Goal: Entertainment & Leisure: Consume media (video, audio)

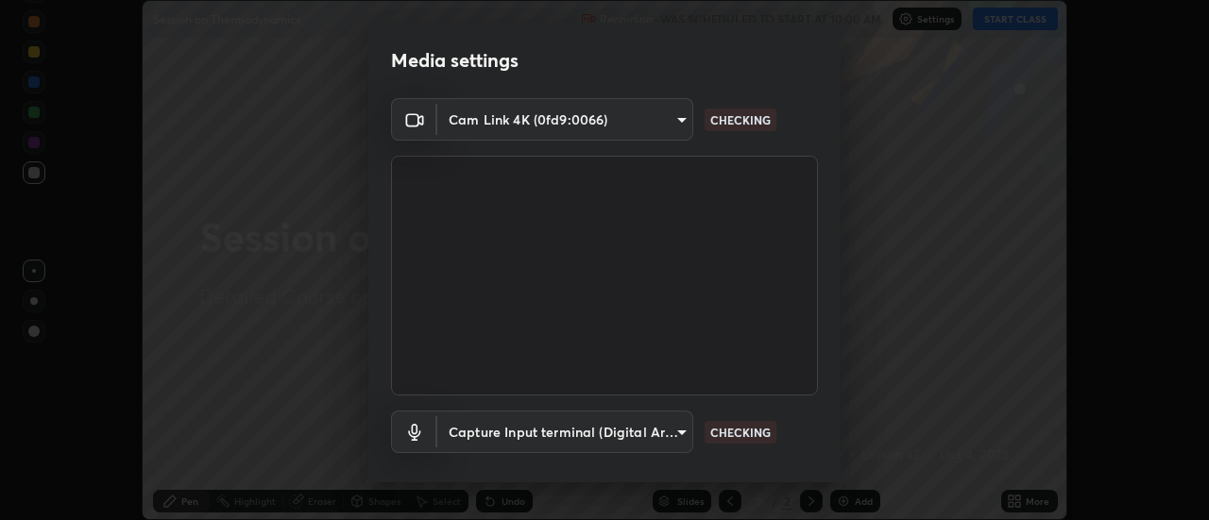
scroll to position [99, 0]
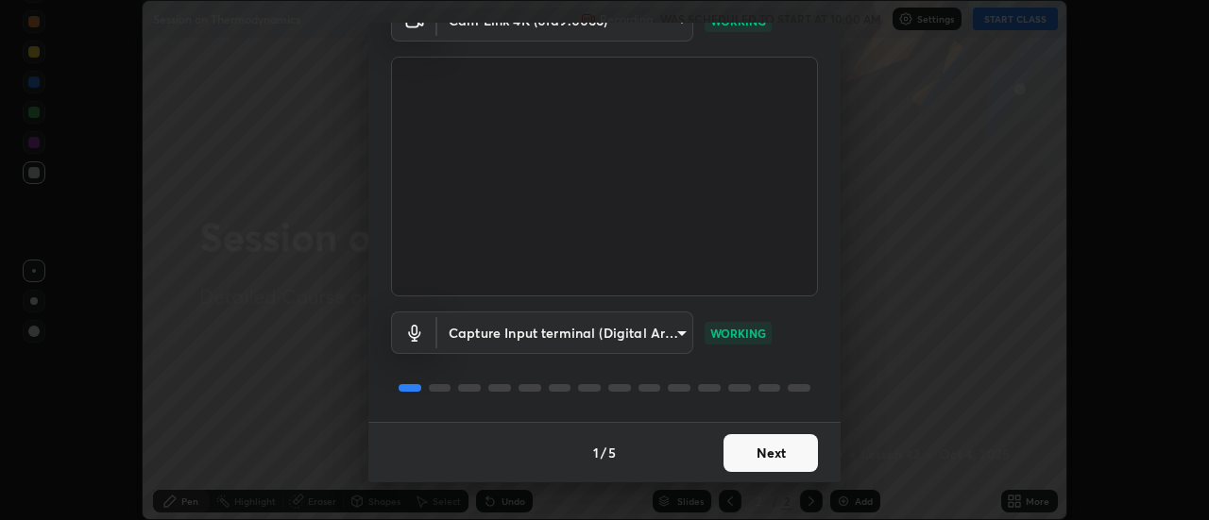
click at [770, 452] on button "Next" at bounding box center [770, 453] width 94 height 38
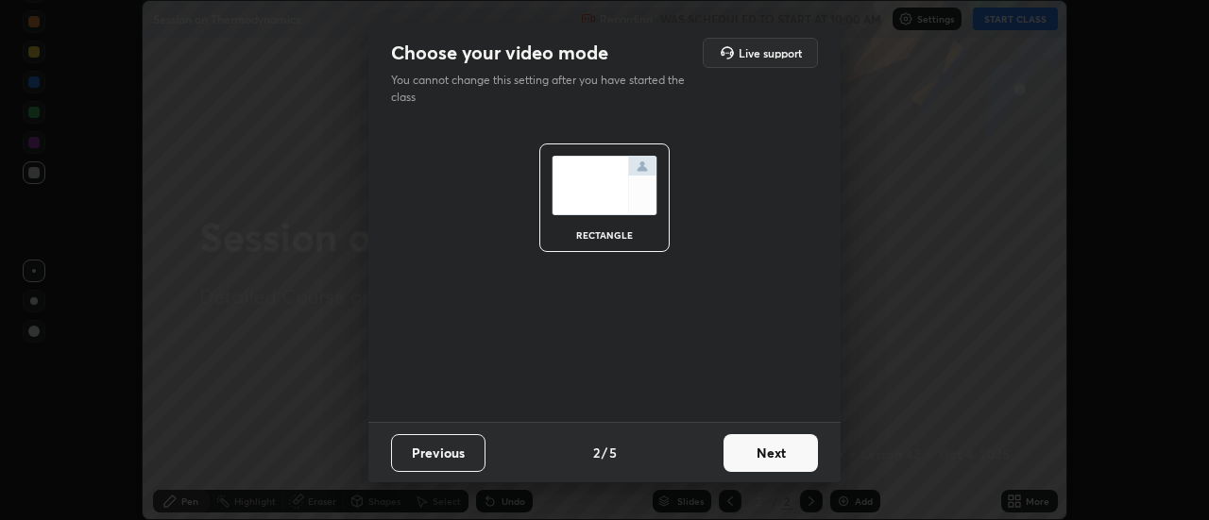
scroll to position [0, 0]
click at [765, 450] on button "Next" at bounding box center [770, 453] width 94 height 38
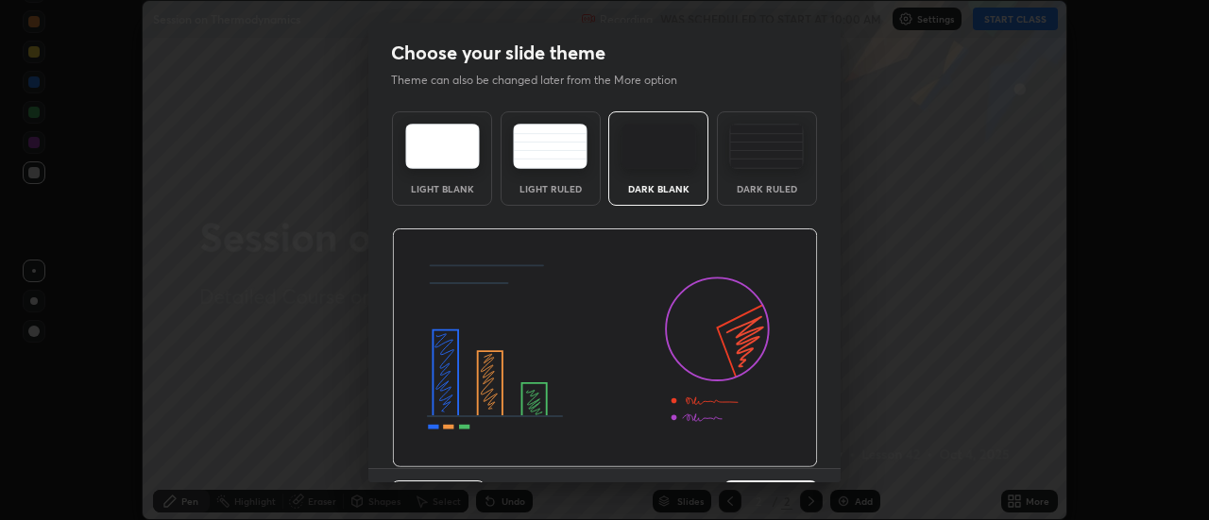
click at [770, 451] on img at bounding box center [605, 348] width 426 height 240
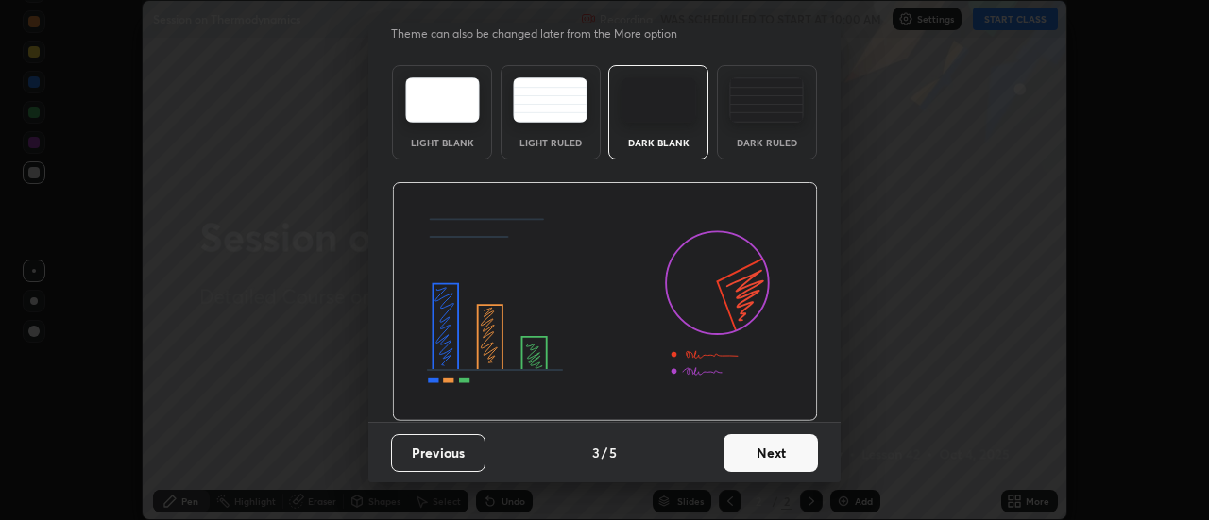
click at [775, 447] on button "Next" at bounding box center [770, 453] width 94 height 38
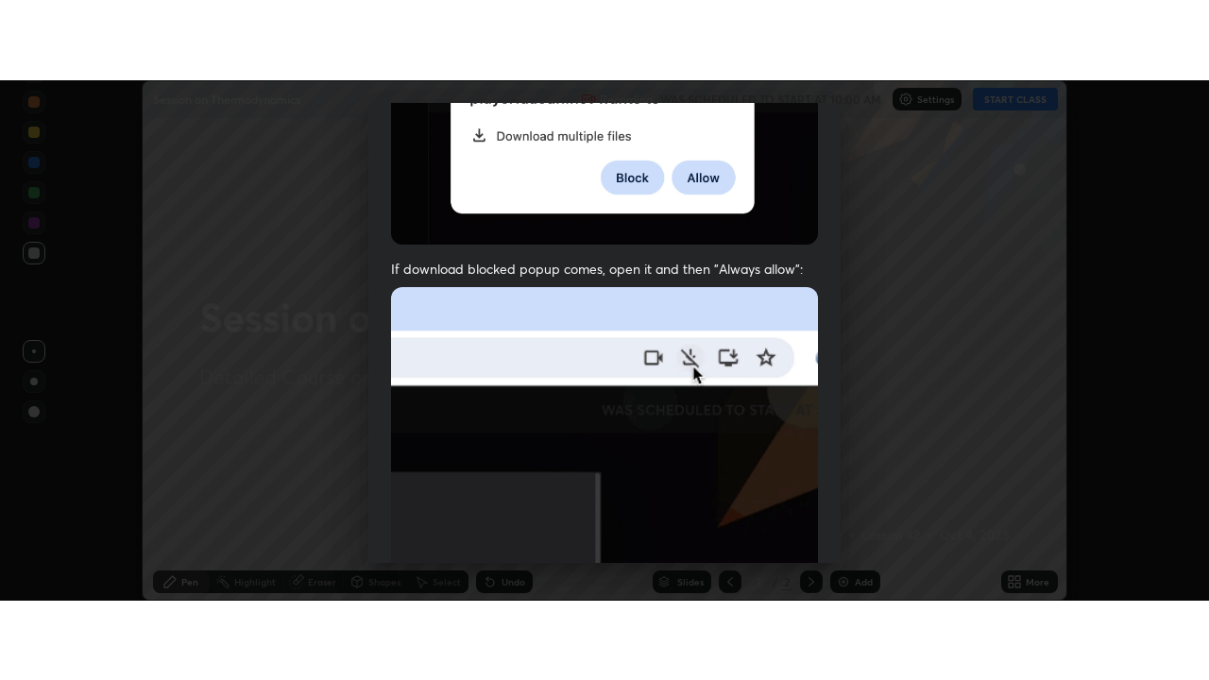
scroll to position [484, 0]
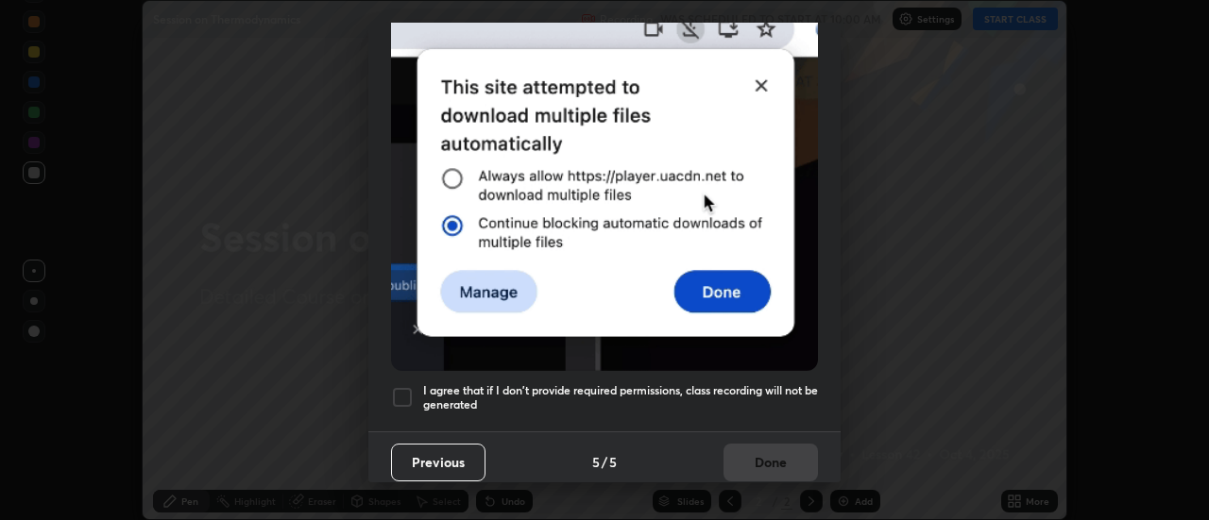
click at [778, 383] on h5 "I agree that if I don't provide required permissions, class recording will not …" at bounding box center [620, 397] width 395 height 29
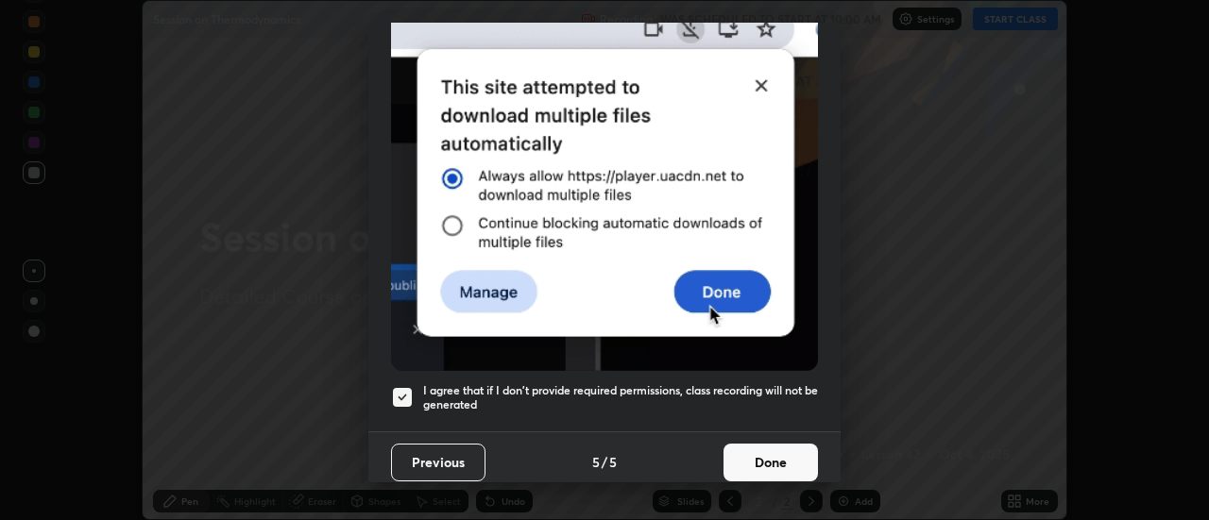
click at [756, 454] on button "Done" at bounding box center [770, 463] width 94 height 38
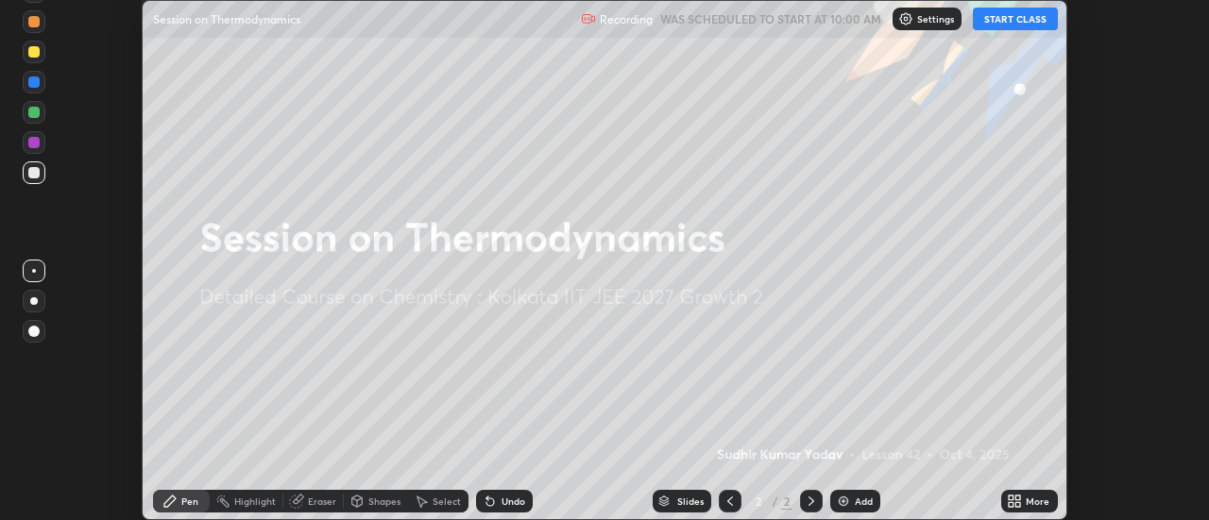
click at [998, 16] on button "START CLASS" at bounding box center [1015, 19] width 85 height 23
click at [1013, 500] on icon at bounding box center [1010, 498] width 5 height 5
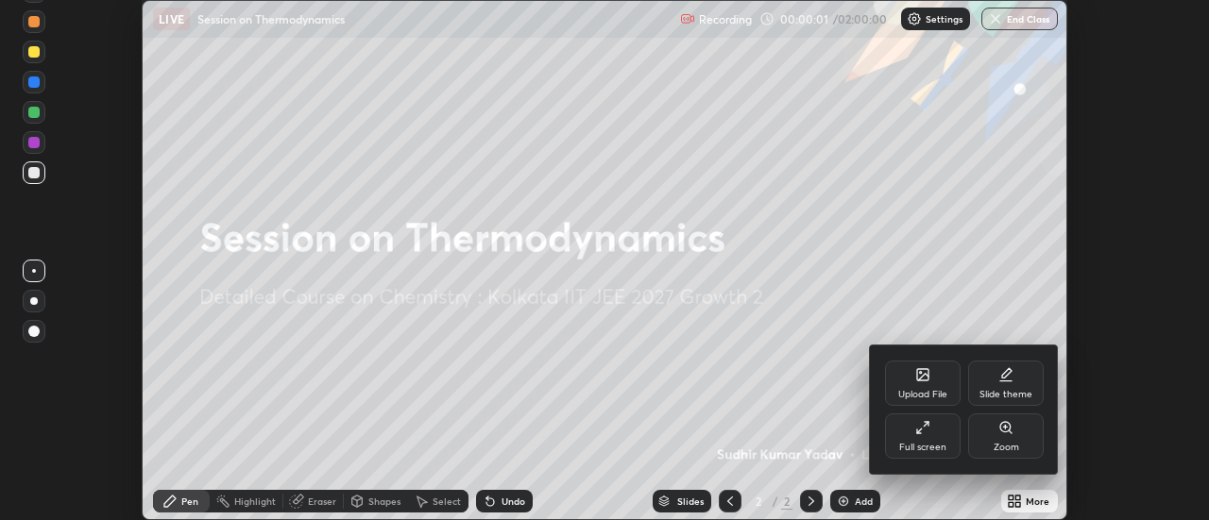
click at [918, 428] on icon at bounding box center [922, 427] width 15 height 15
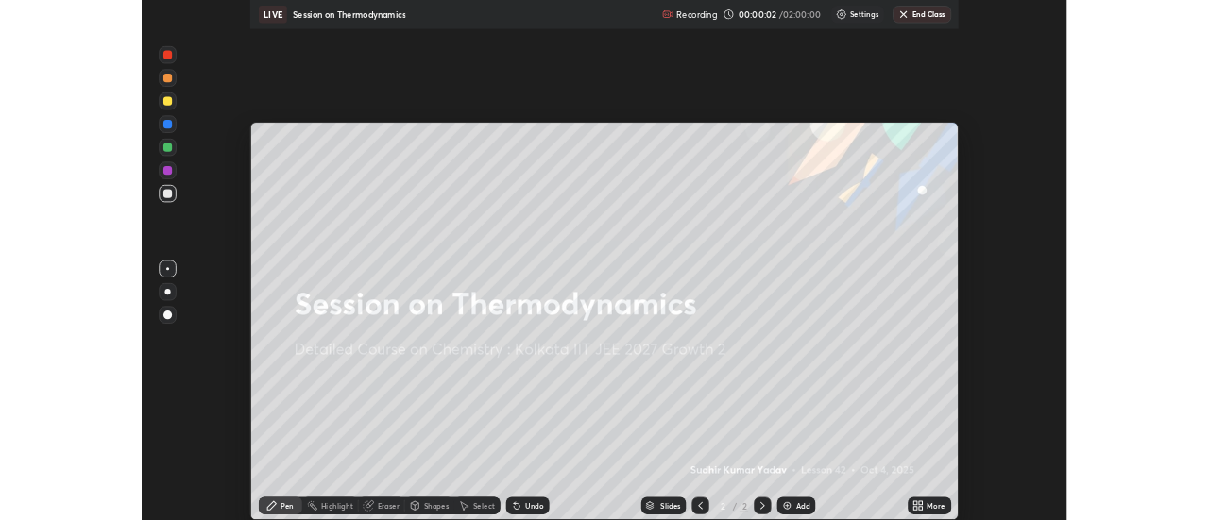
scroll to position [680, 1209]
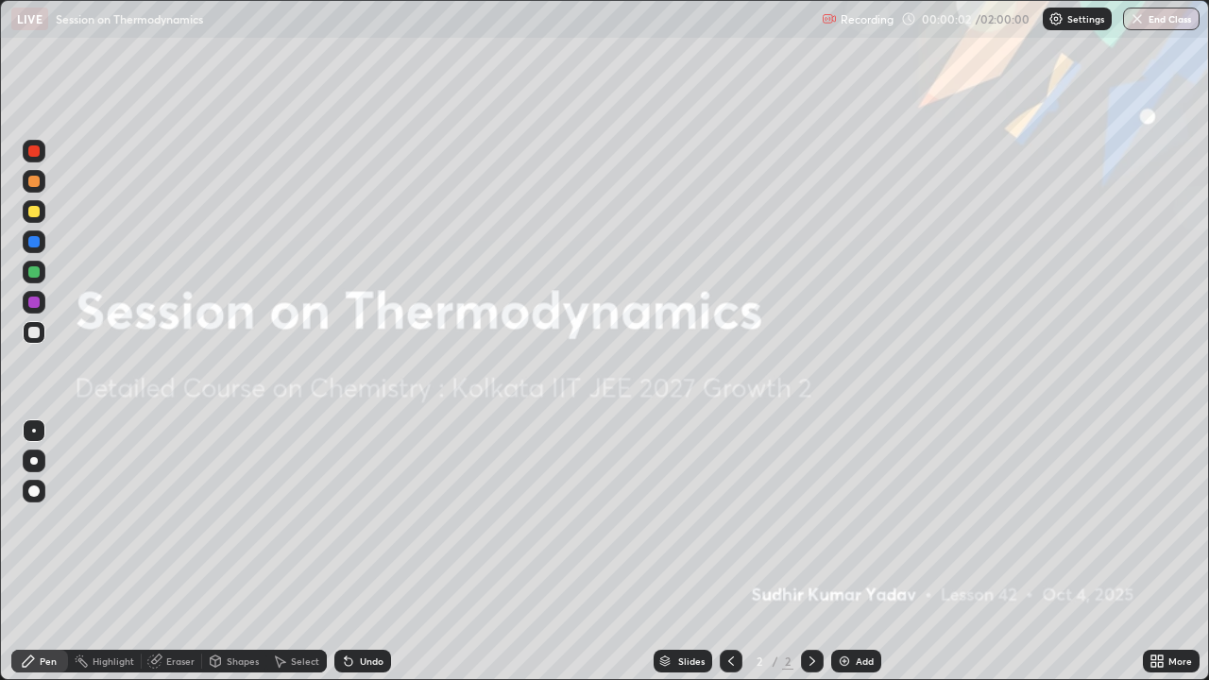
click at [852, 519] on div "Add" at bounding box center [856, 661] width 50 height 23
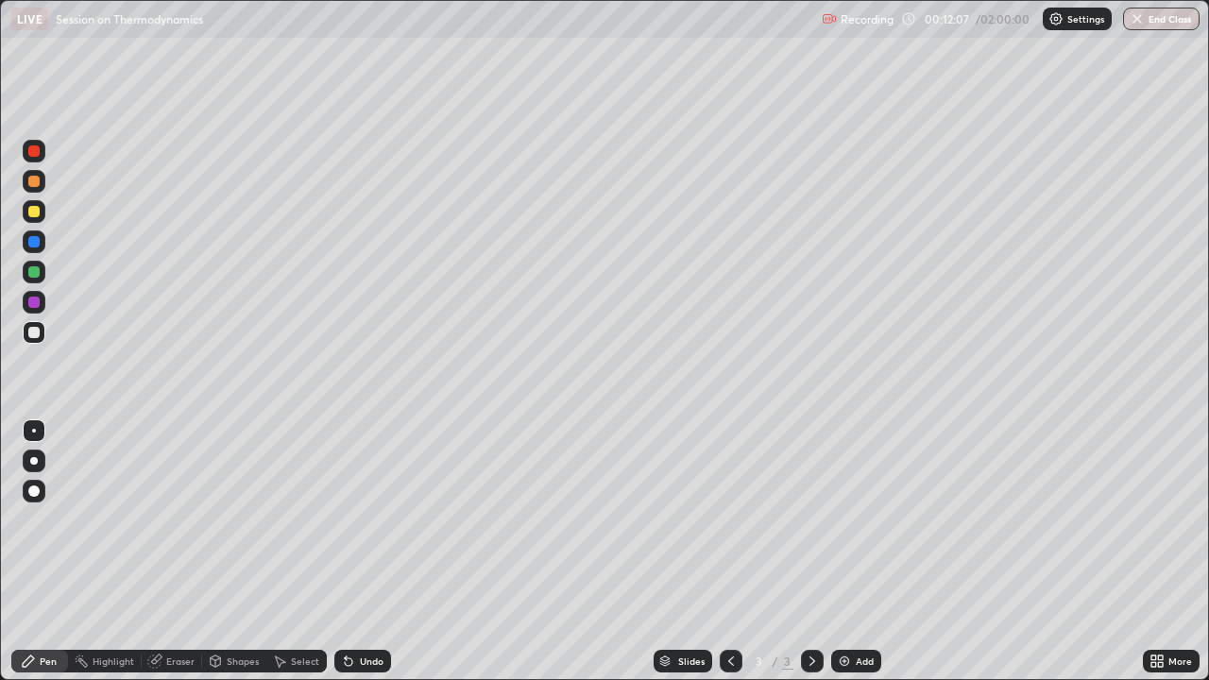
click at [367, 519] on div "Undo" at bounding box center [362, 661] width 57 height 23
click at [299, 519] on div "Select" at bounding box center [305, 660] width 28 height 9
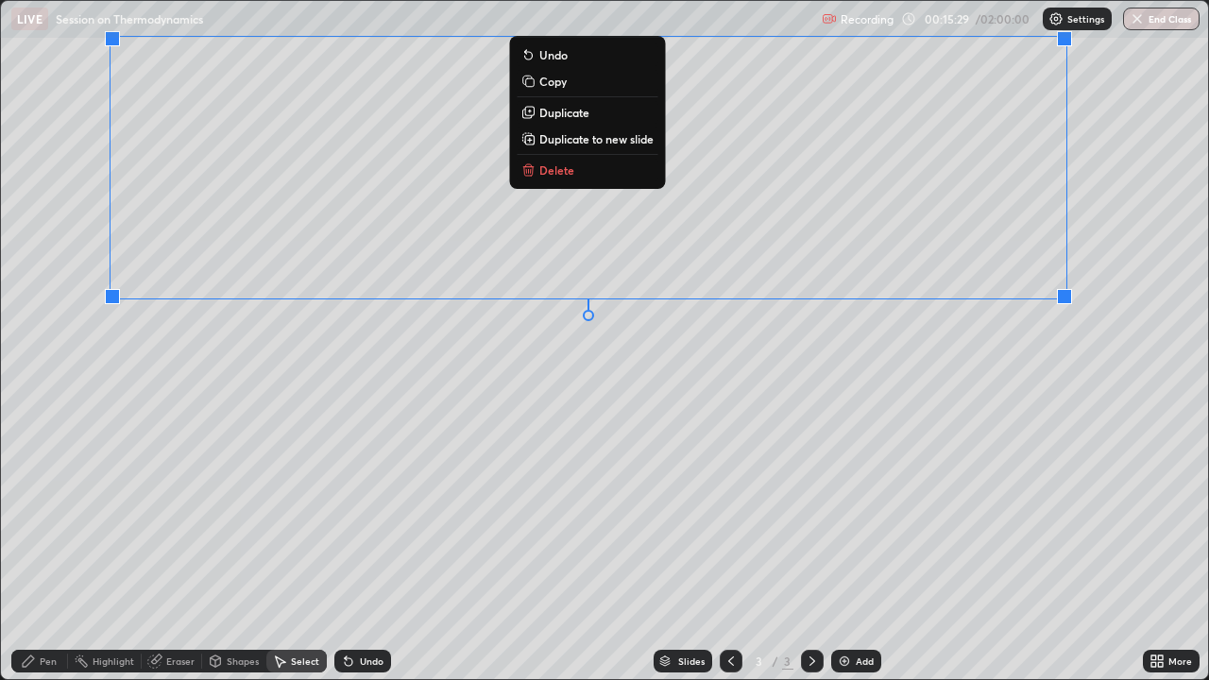
click at [36, 519] on icon at bounding box center [28, 660] width 15 height 15
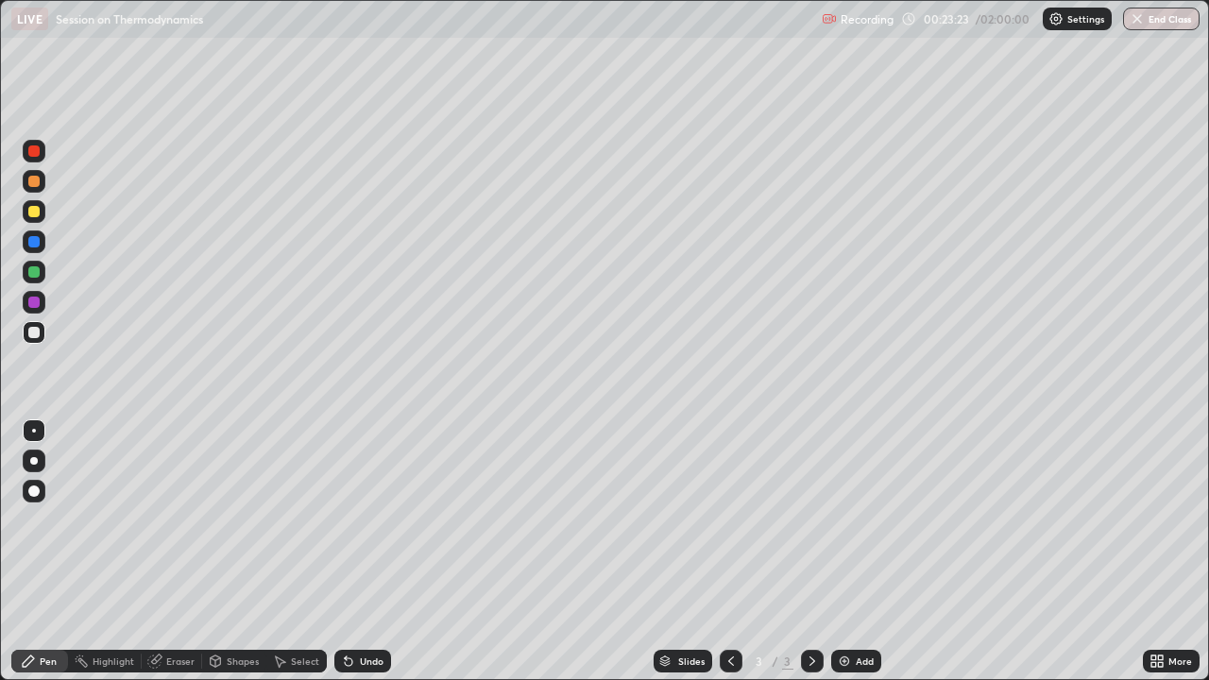
click at [287, 519] on div "Select" at bounding box center [296, 661] width 60 height 23
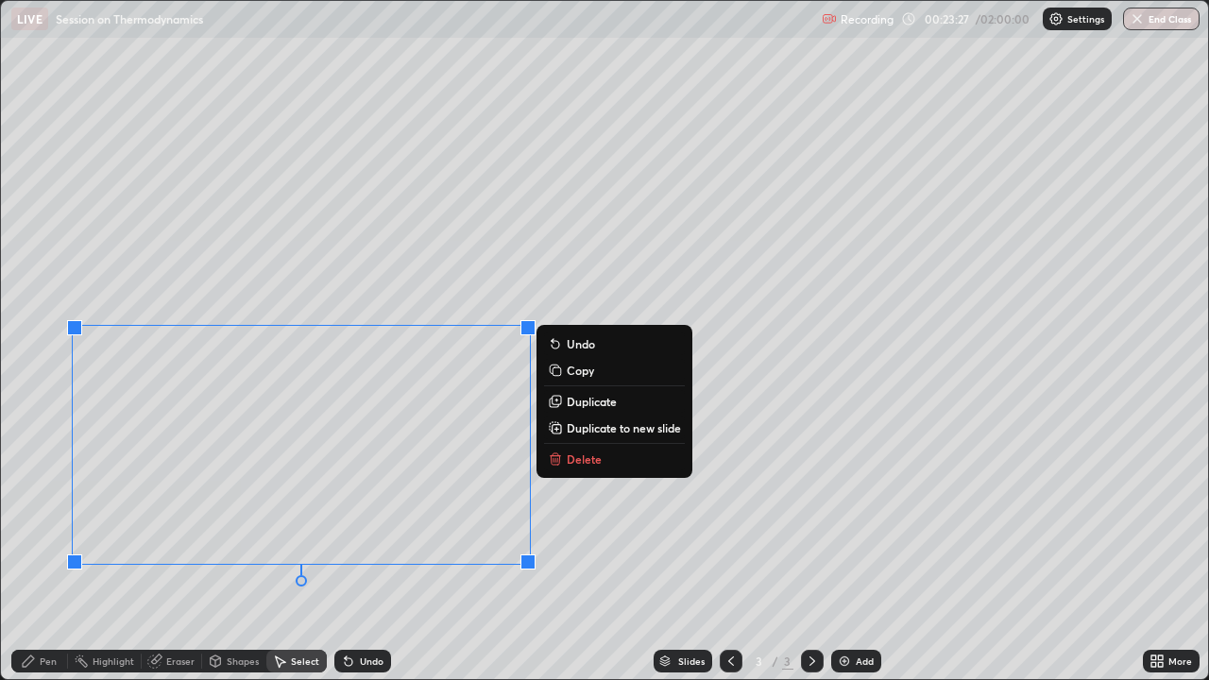
click at [48, 519] on div "Pen" at bounding box center [48, 660] width 17 height 9
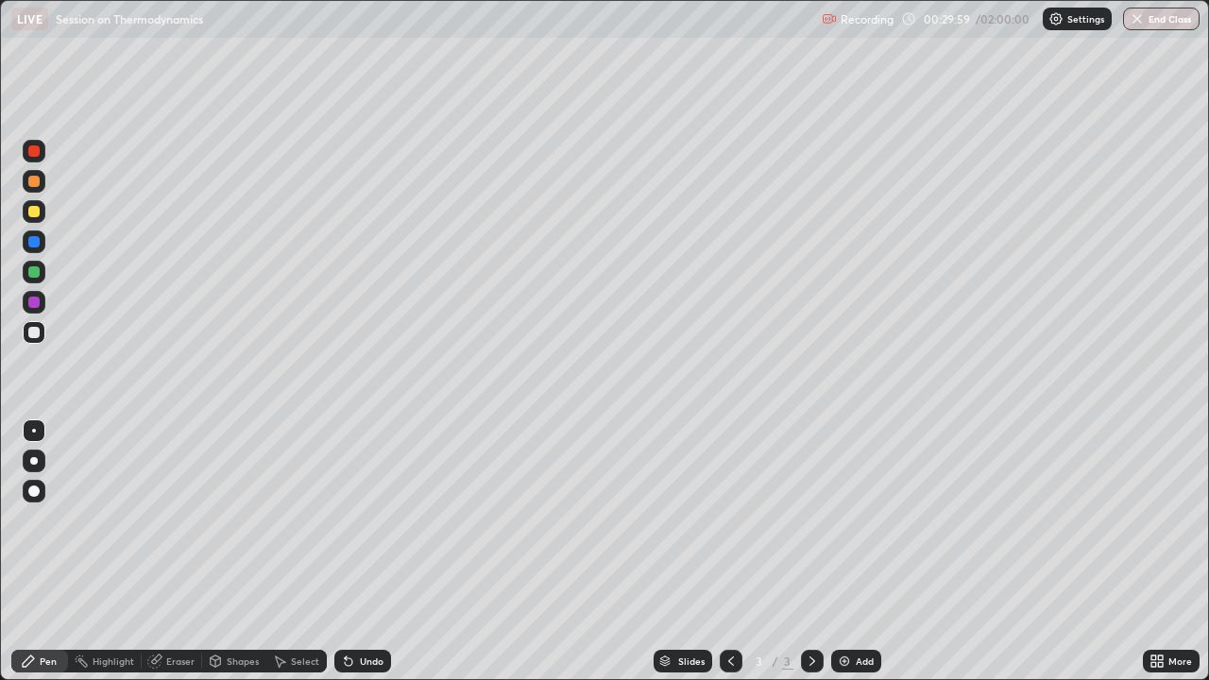
click at [848, 519] on img at bounding box center [844, 660] width 15 height 15
click at [348, 519] on icon at bounding box center [348, 660] width 15 height 15
click at [345, 519] on icon at bounding box center [349, 662] width 8 height 8
click at [155, 519] on div "Eraser" at bounding box center [172, 661] width 60 height 38
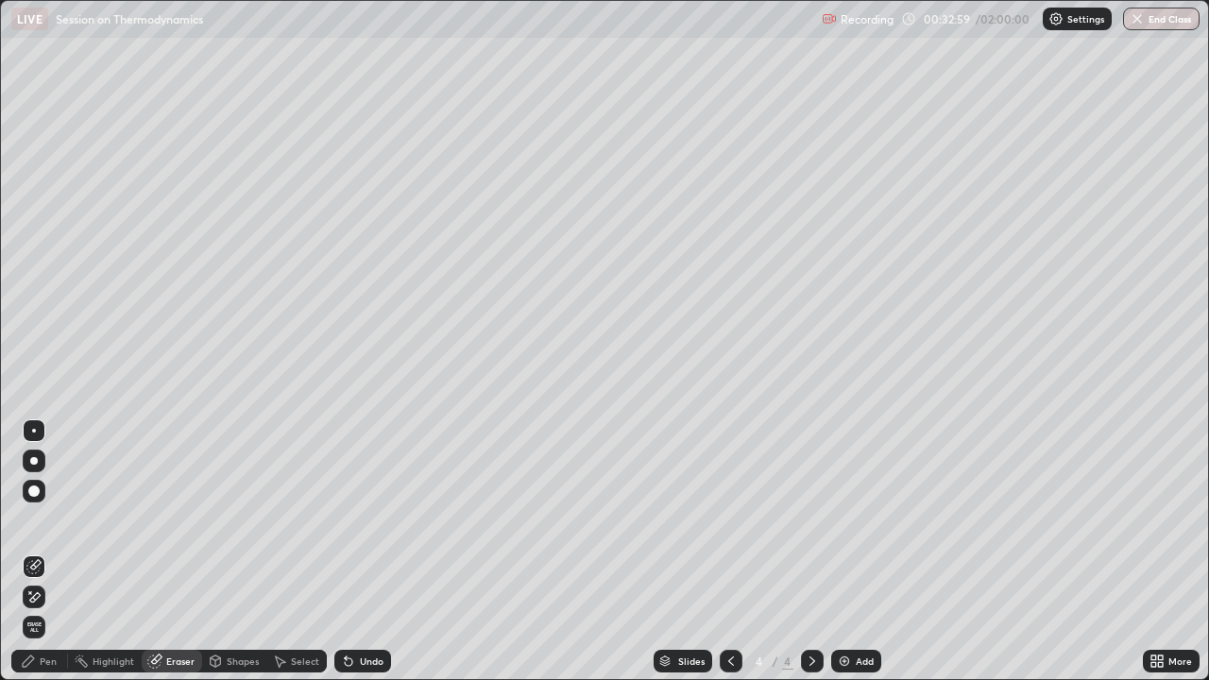
click at [54, 519] on div "Pen" at bounding box center [48, 660] width 17 height 9
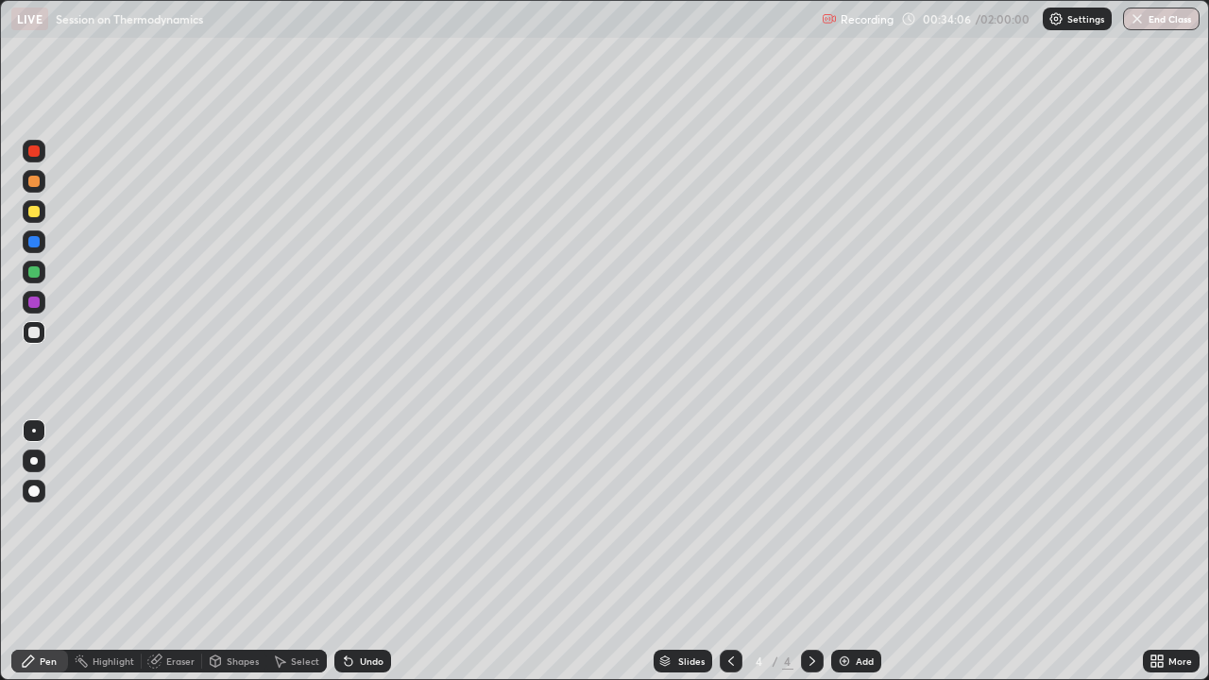
click at [291, 519] on div "Select" at bounding box center [305, 660] width 28 height 9
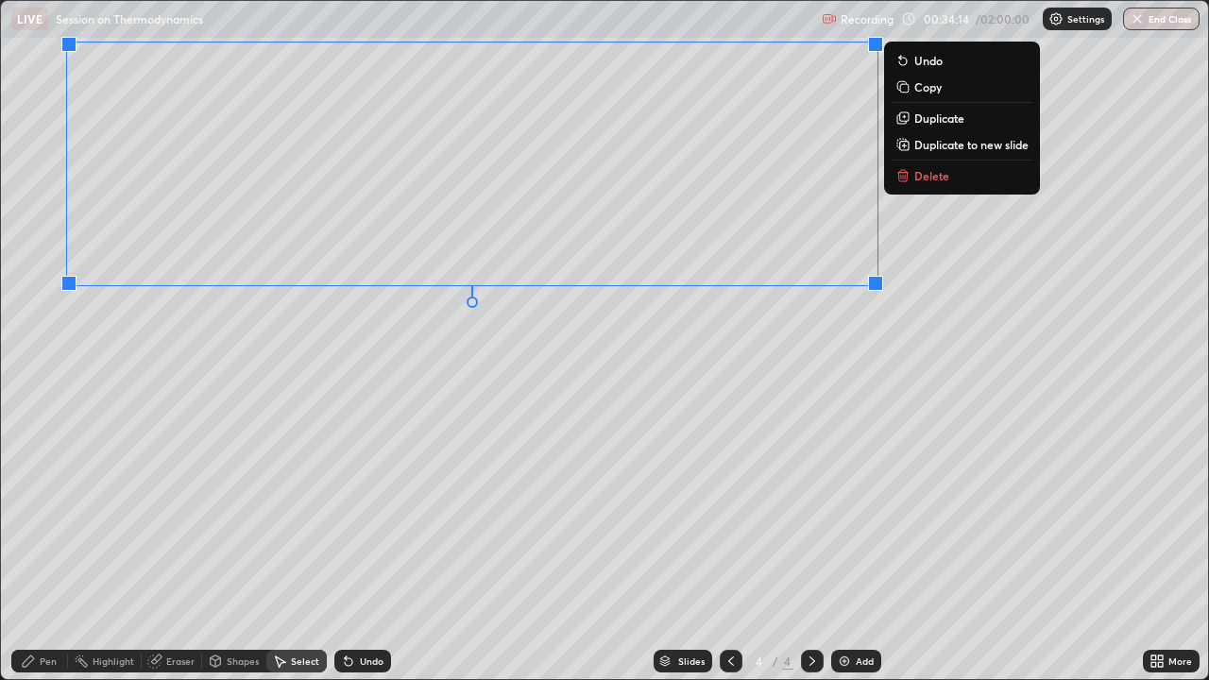
click at [48, 519] on div "Pen" at bounding box center [39, 661] width 57 height 23
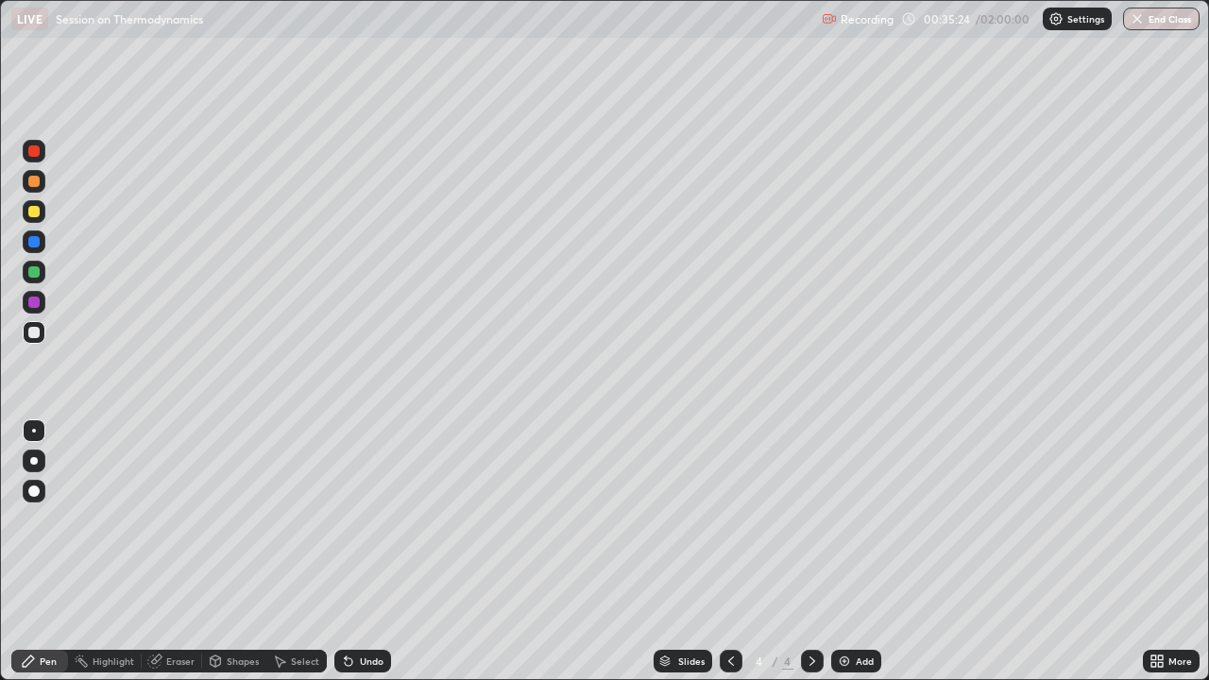
click at [369, 519] on div "Undo" at bounding box center [362, 661] width 57 height 23
click at [345, 519] on icon at bounding box center [346, 657] width 2 height 2
click at [842, 519] on img at bounding box center [844, 660] width 15 height 15
click at [847, 519] on img at bounding box center [844, 660] width 15 height 15
click at [297, 519] on div "Select" at bounding box center [305, 660] width 28 height 9
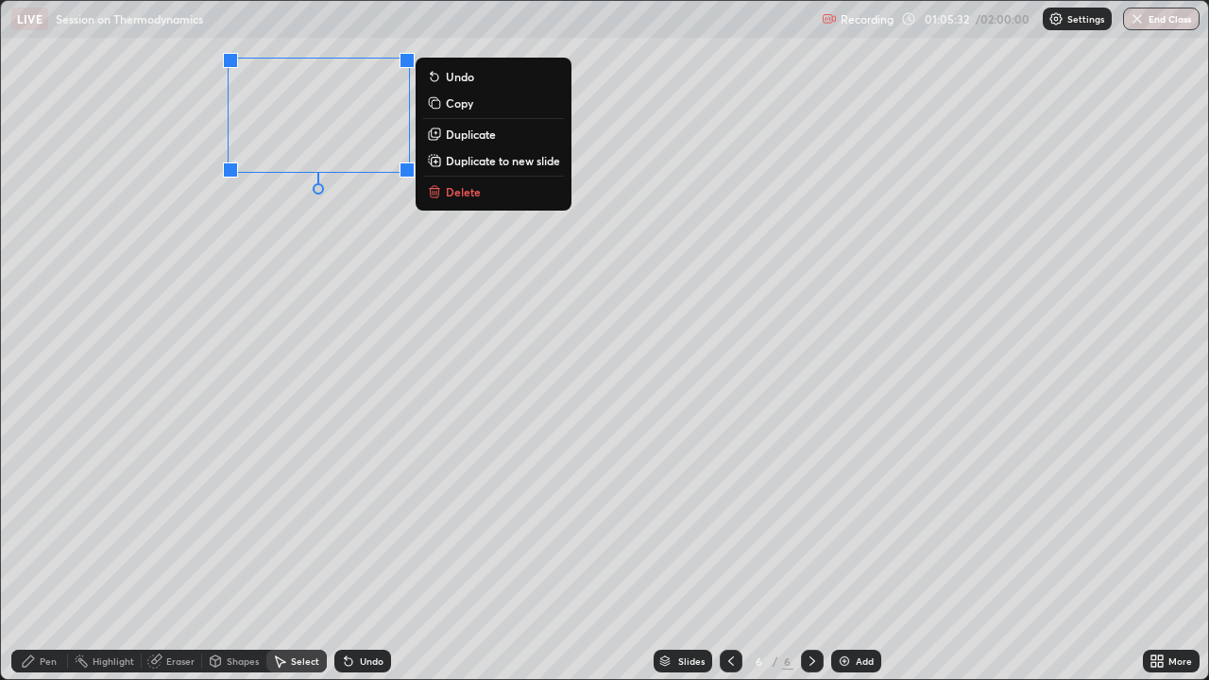
click at [48, 519] on div "Pen" at bounding box center [48, 660] width 17 height 9
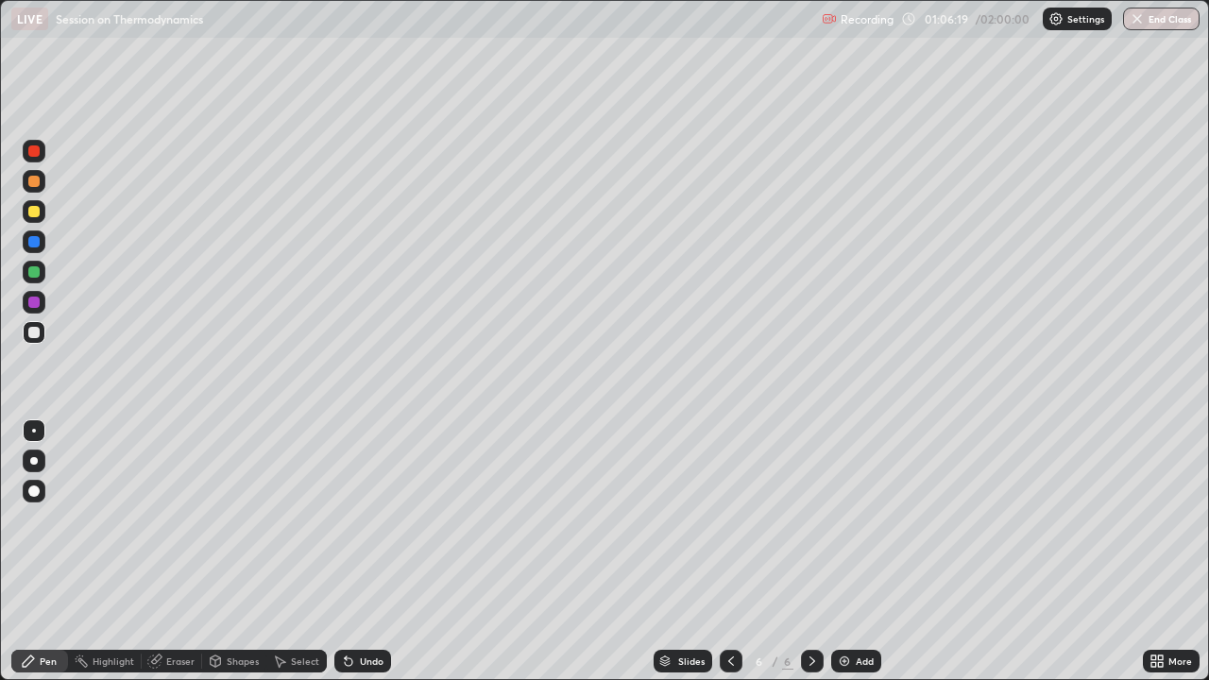
click at [360, 519] on div "Undo" at bounding box center [372, 660] width 24 height 9
click at [285, 519] on icon at bounding box center [279, 660] width 15 height 15
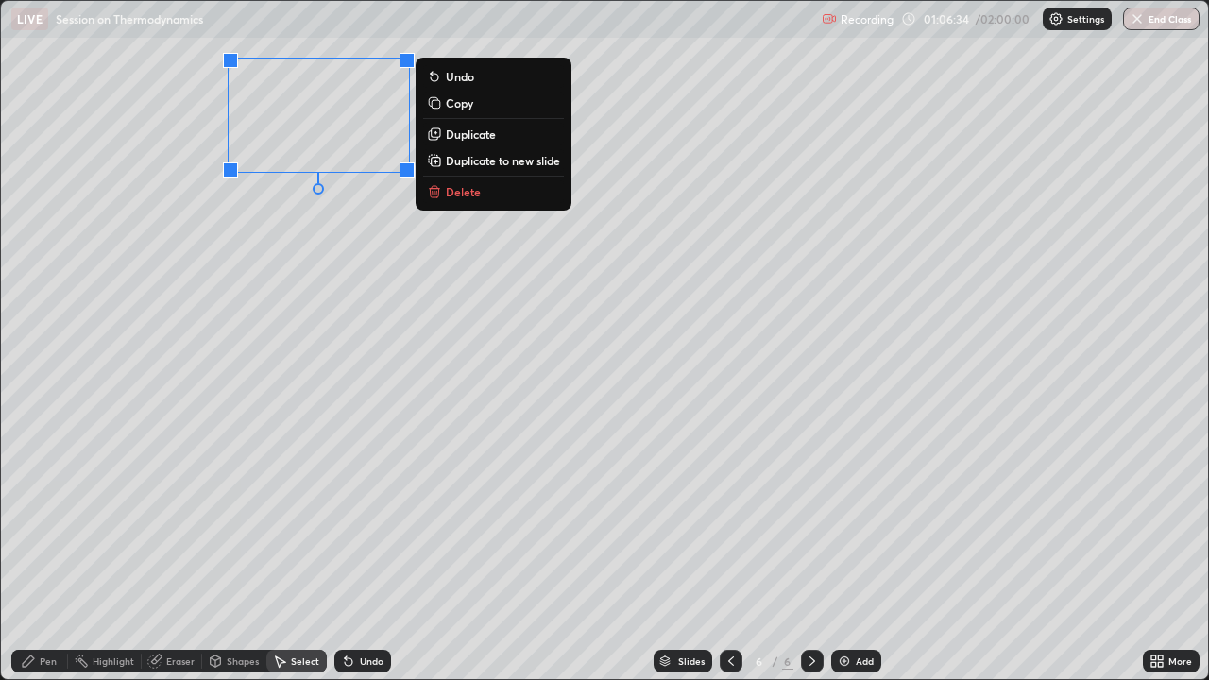
click at [472, 191] on p "Delete" at bounding box center [463, 191] width 35 height 15
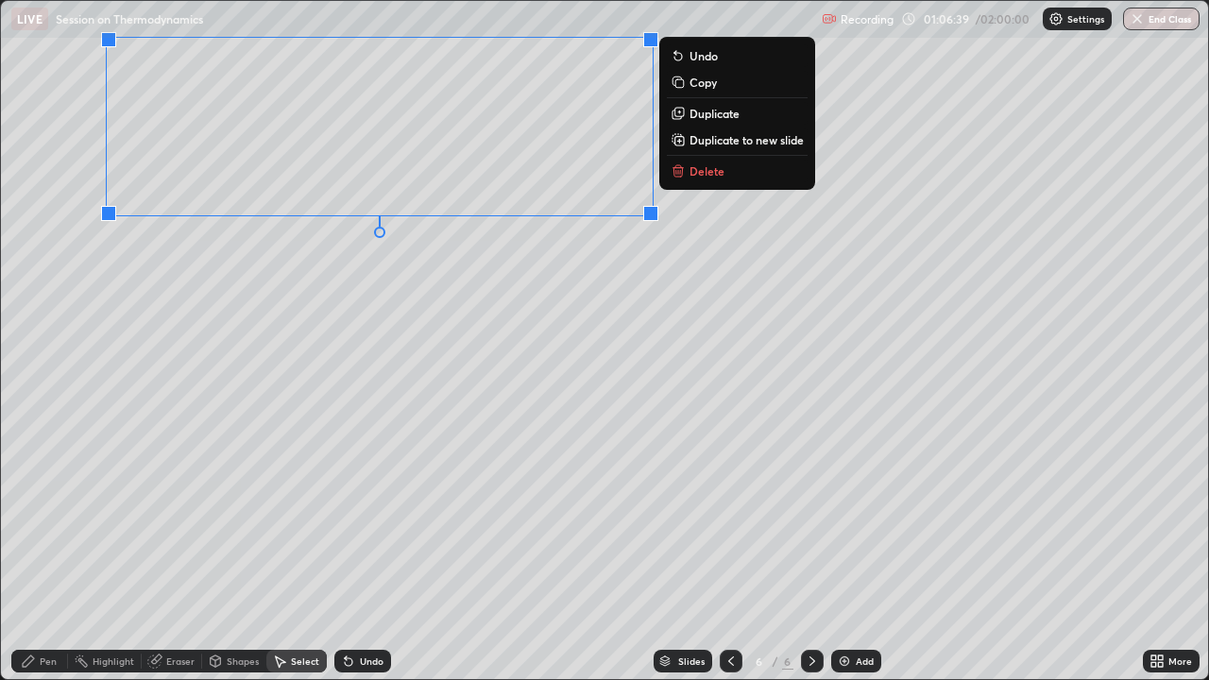
click at [42, 519] on div "Pen" at bounding box center [48, 660] width 17 height 9
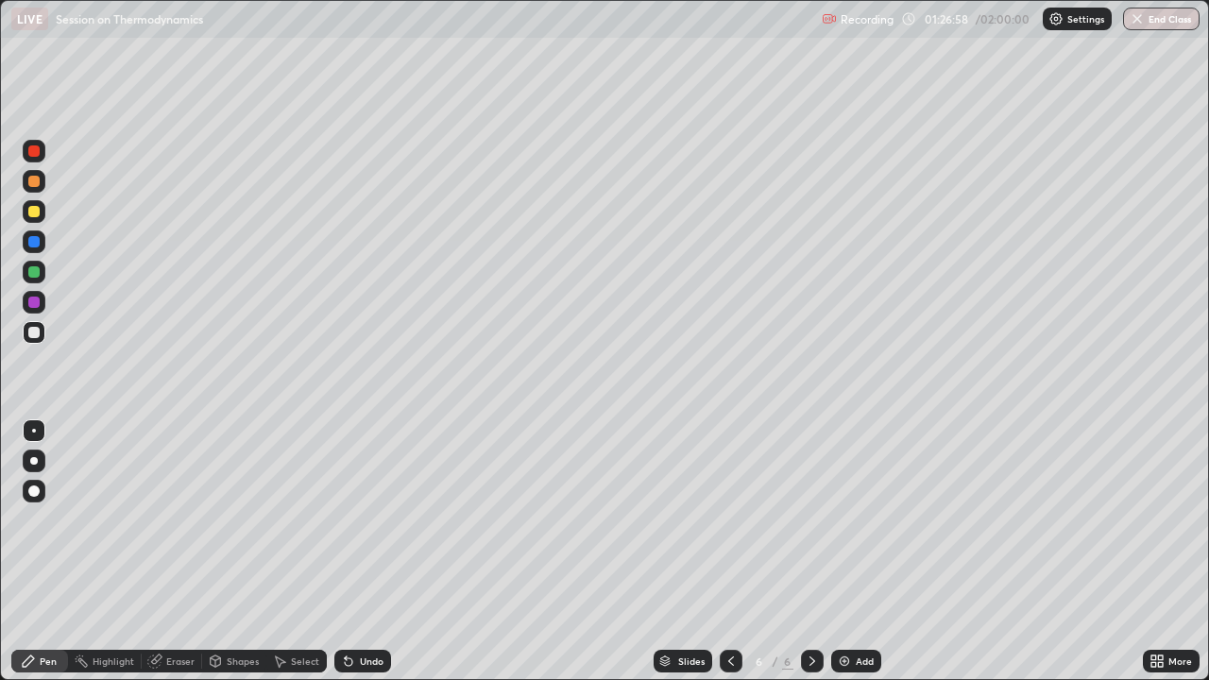
click at [843, 519] on img at bounding box center [844, 660] width 15 height 15
click at [346, 519] on icon at bounding box center [349, 662] width 8 height 8
click at [345, 519] on icon at bounding box center [346, 657] width 2 height 2
click at [368, 519] on div "Undo" at bounding box center [362, 661] width 57 height 23
click at [364, 519] on div "Undo" at bounding box center [362, 661] width 57 height 23
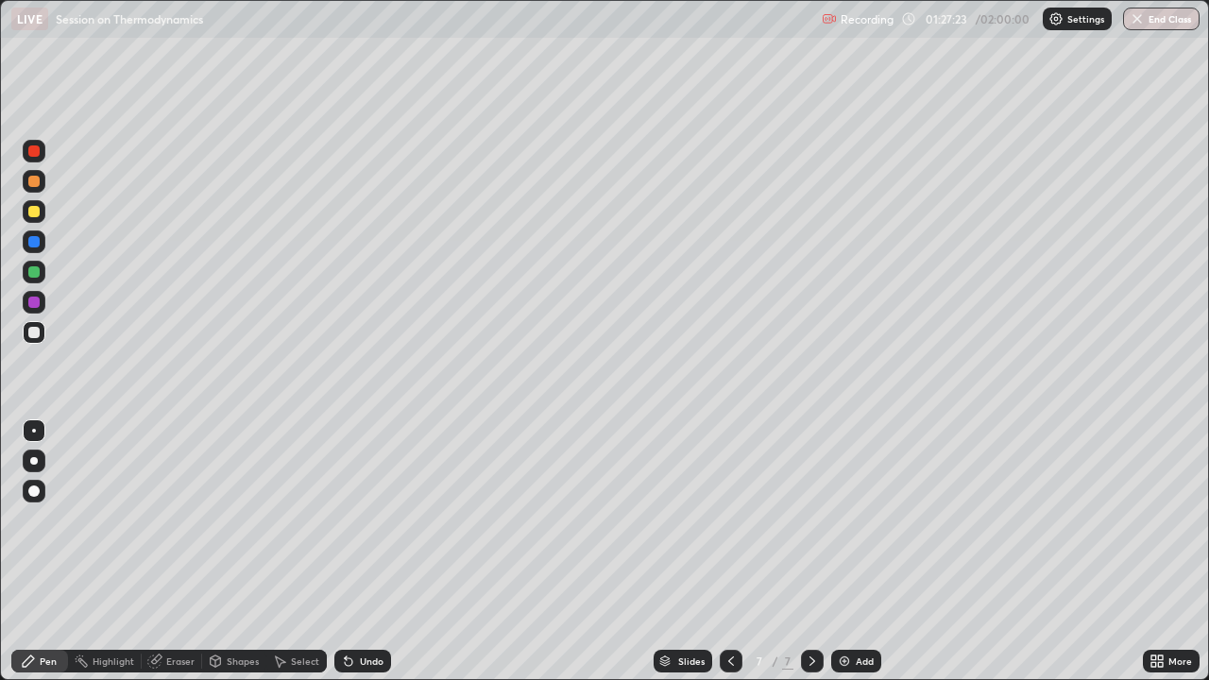
click at [367, 519] on div "Undo" at bounding box center [362, 661] width 57 height 23
click at [294, 519] on div "Select" at bounding box center [305, 660] width 28 height 9
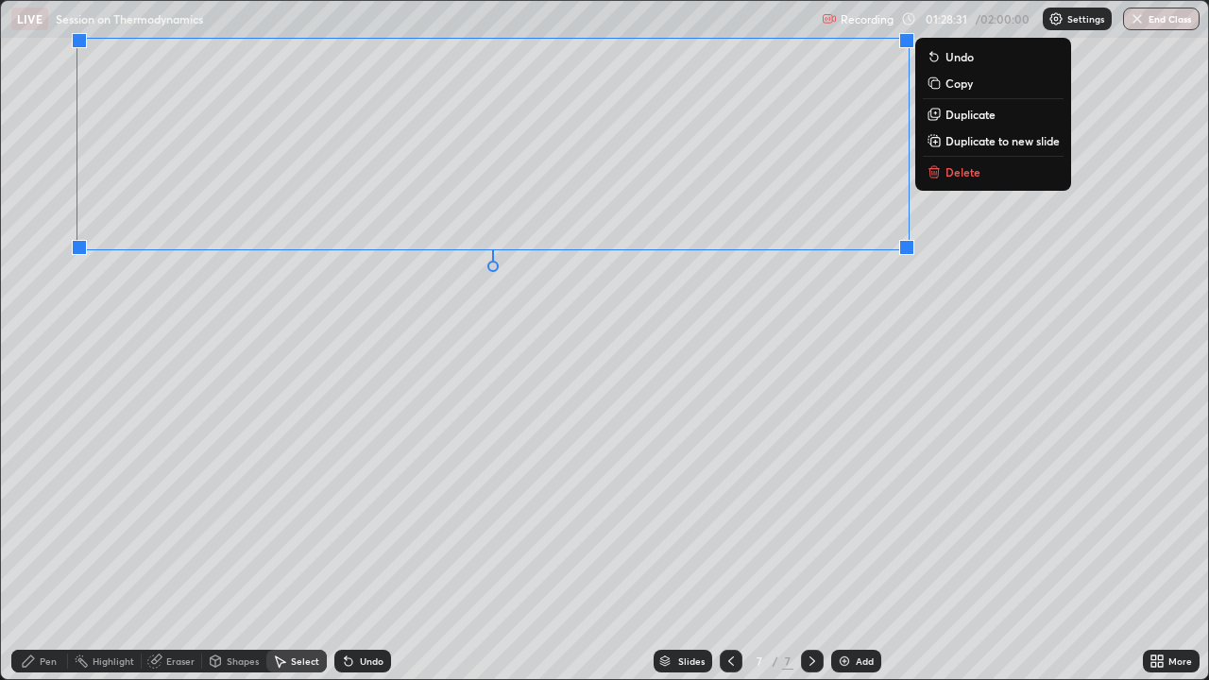
click at [49, 519] on div "Pen" at bounding box center [39, 661] width 57 height 23
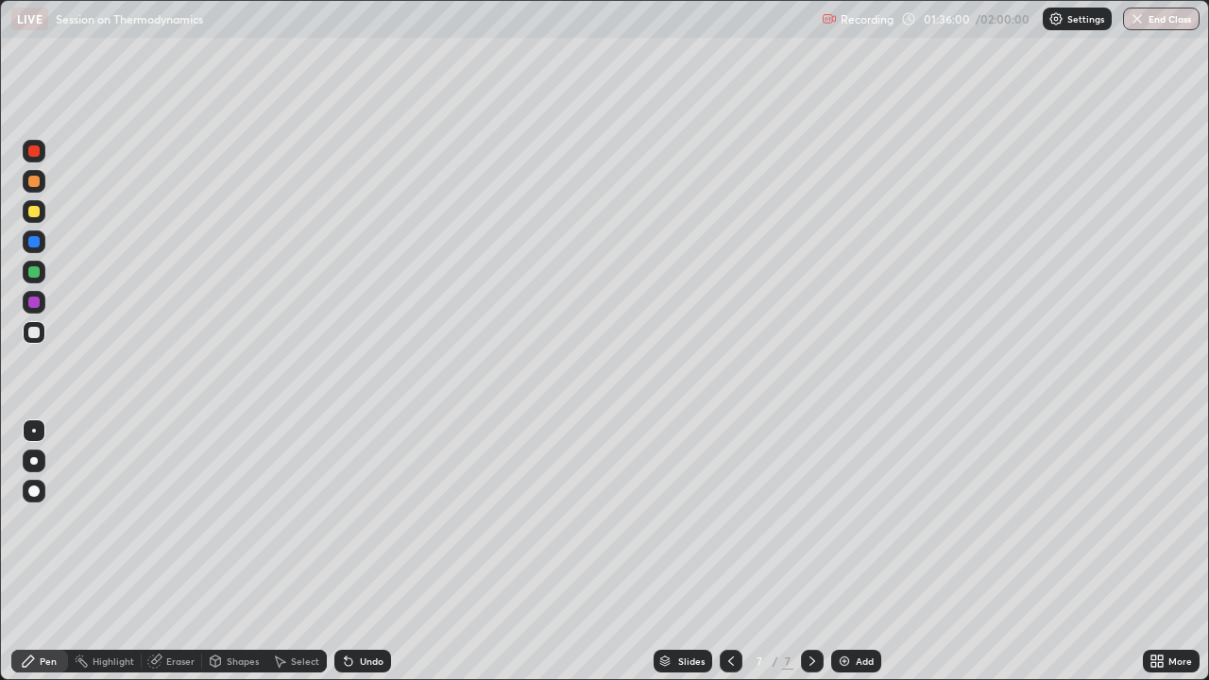
click at [352, 519] on icon at bounding box center [348, 660] width 15 height 15
click at [354, 519] on div "Undo" at bounding box center [362, 661] width 57 height 23
click at [364, 519] on div "Undo" at bounding box center [372, 660] width 24 height 9
click at [178, 519] on div "Eraser" at bounding box center [180, 660] width 28 height 9
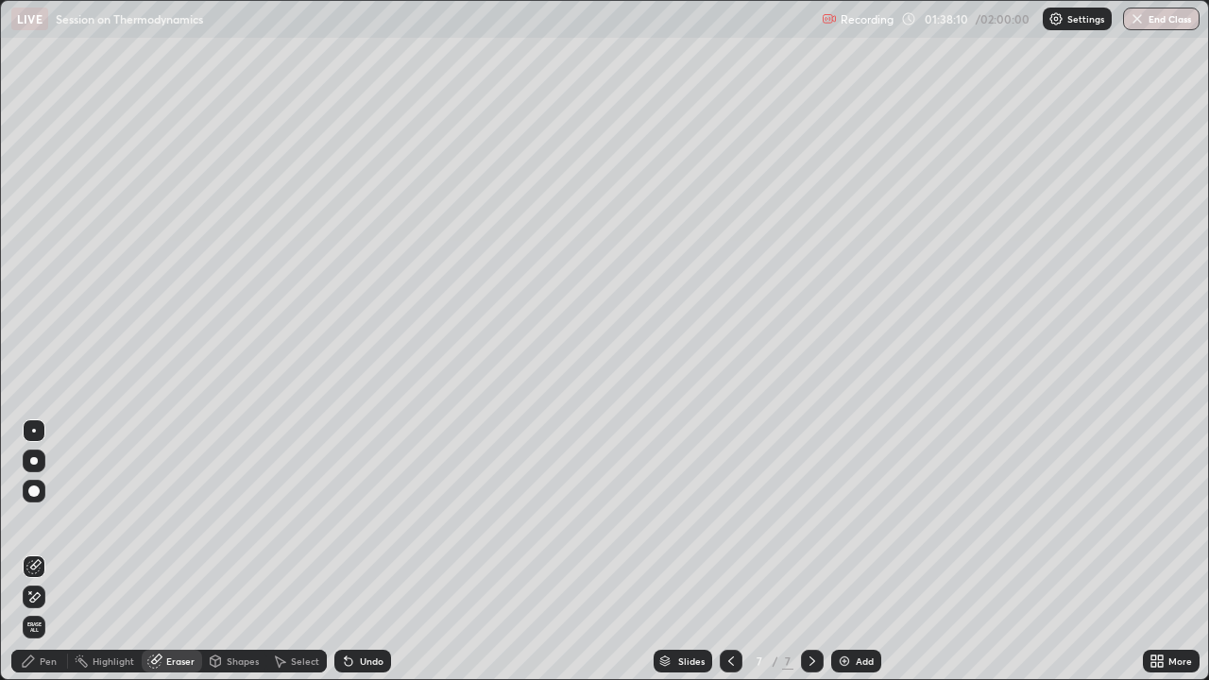
click at [36, 519] on icon at bounding box center [28, 660] width 15 height 15
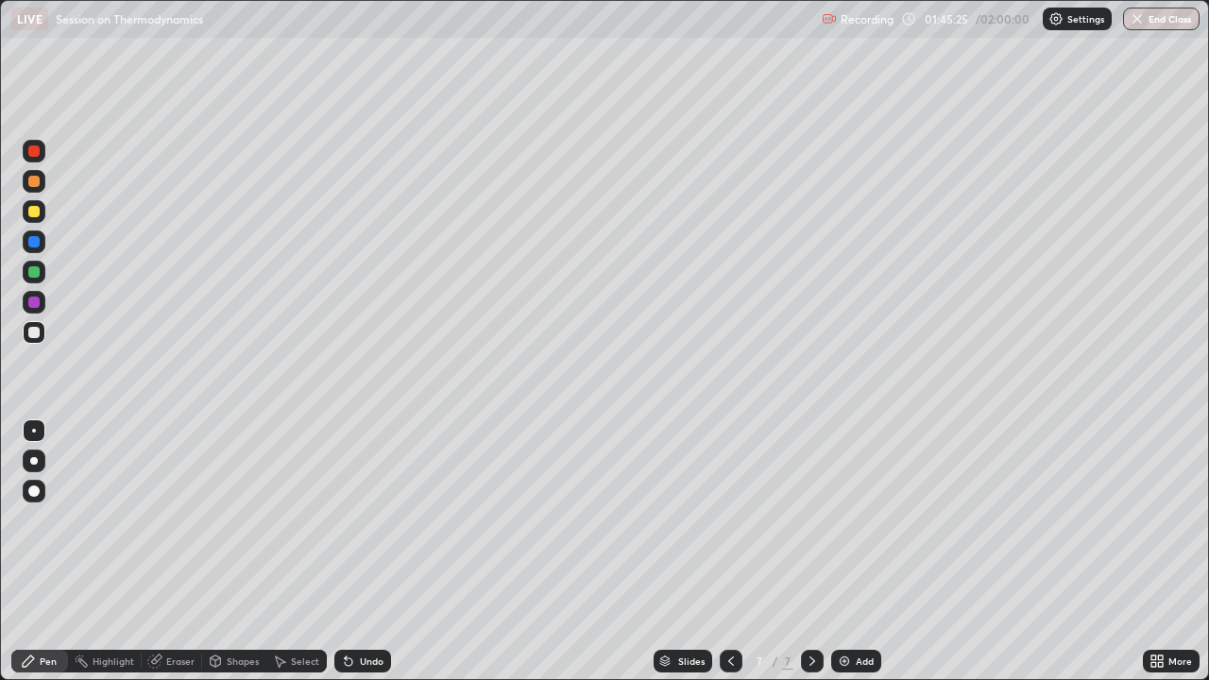
click at [844, 519] on img at bounding box center [844, 660] width 15 height 15
click at [1148, 22] on button "End Class" at bounding box center [1161, 19] width 76 height 23
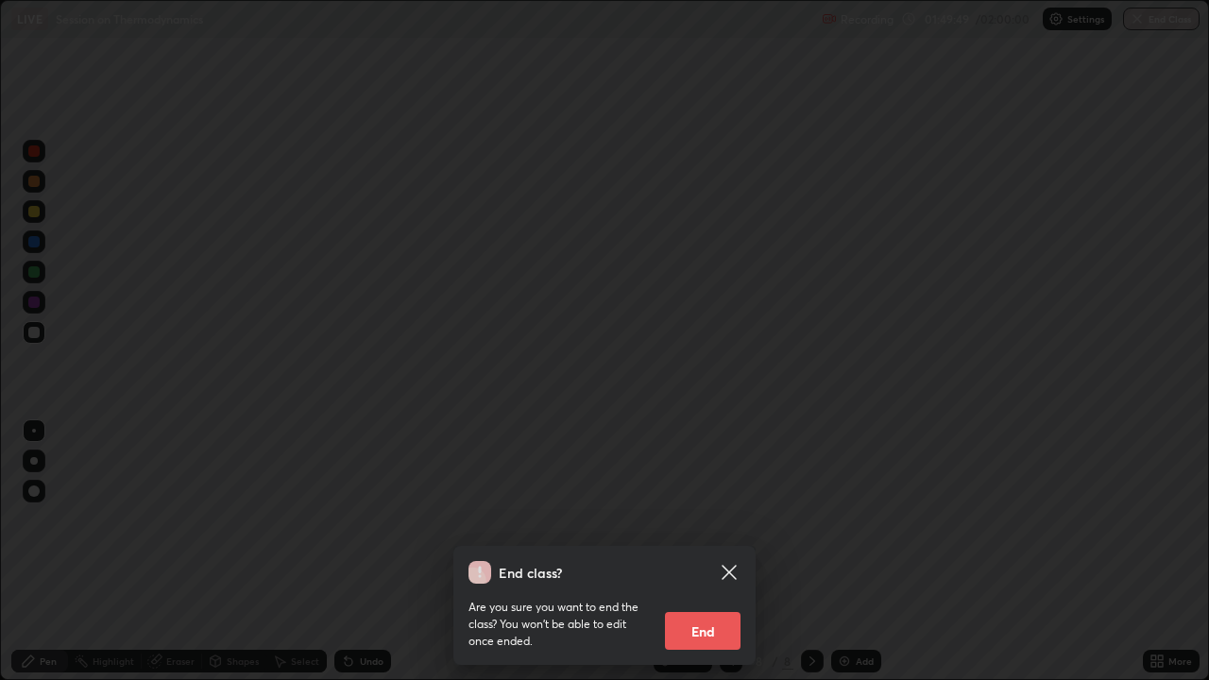
click at [696, 519] on button "End" at bounding box center [703, 631] width 76 height 38
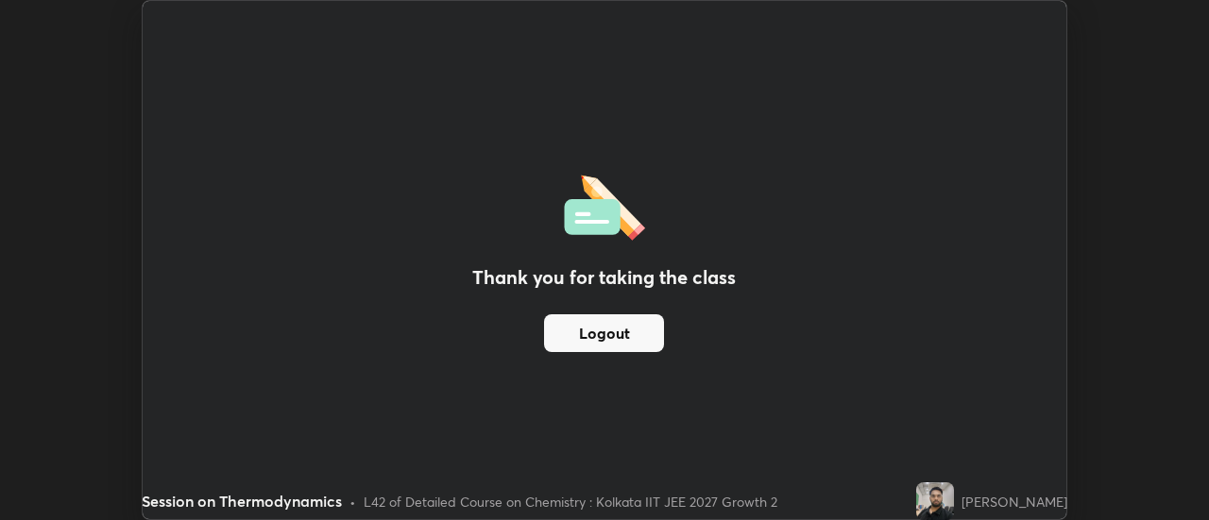
scroll to position [93898, 93210]
